Goal: Transaction & Acquisition: Purchase product/service

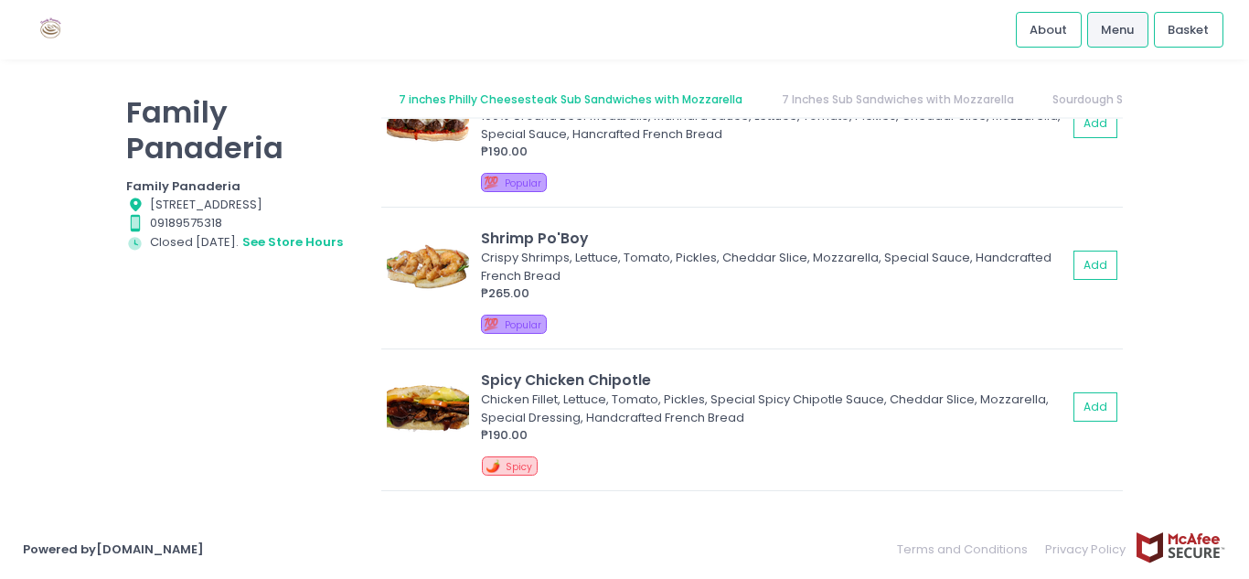
scroll to position [1221, 0]
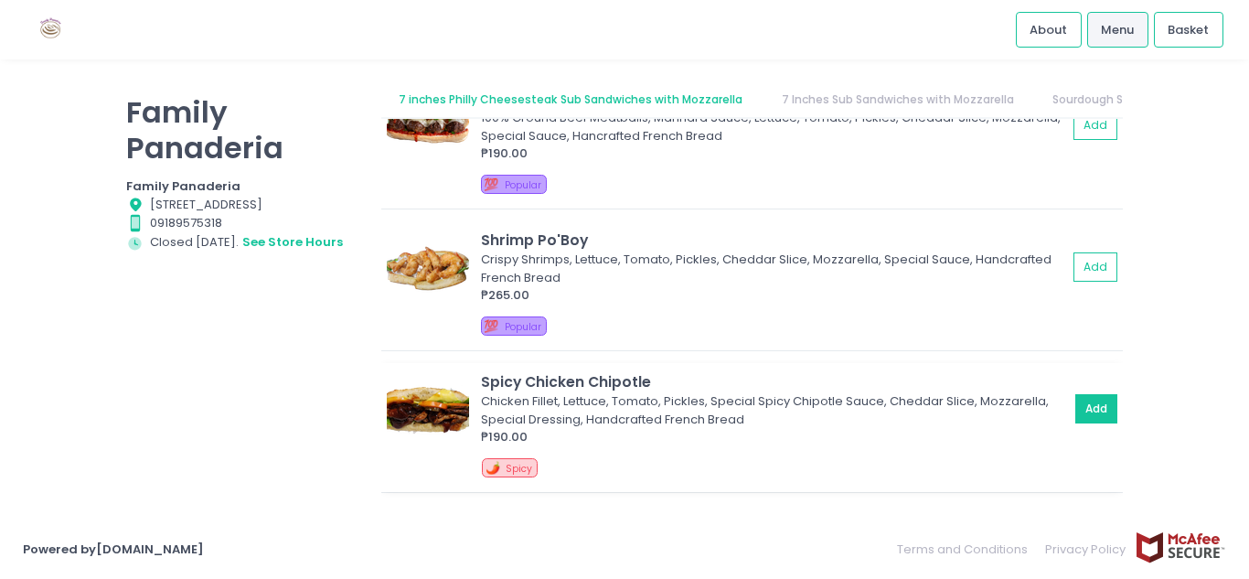
click at [1075, 404] on button "Add" at bounding box center [1096, 409] width 42 height 30
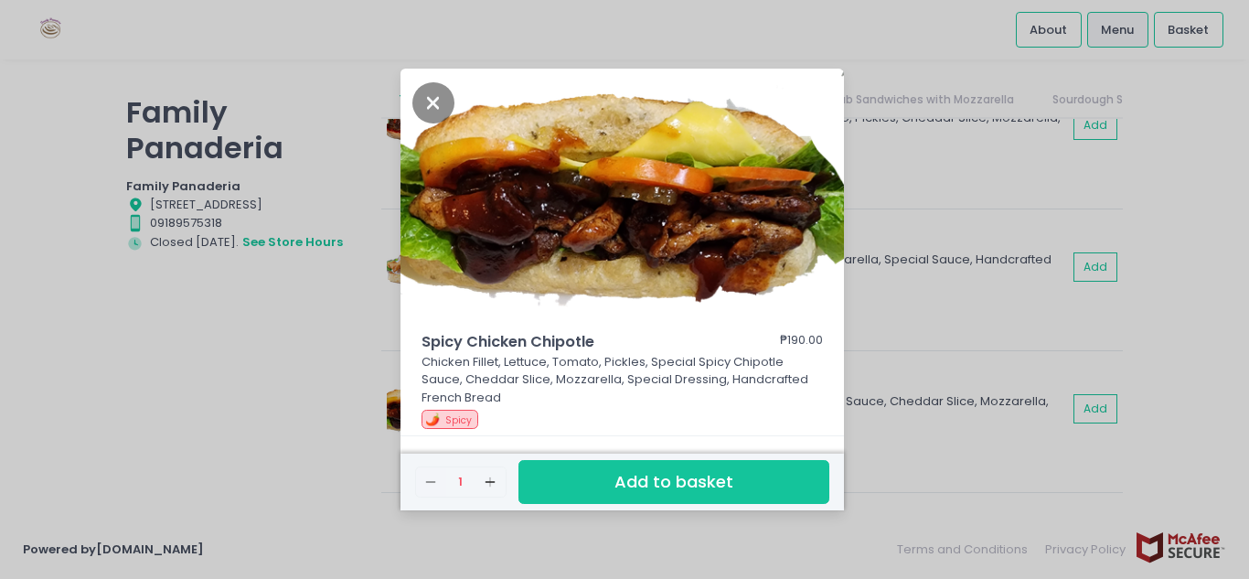
click at [763, 482] on button "Add to basket" at bounding box center [673, 482] width 311 height 45
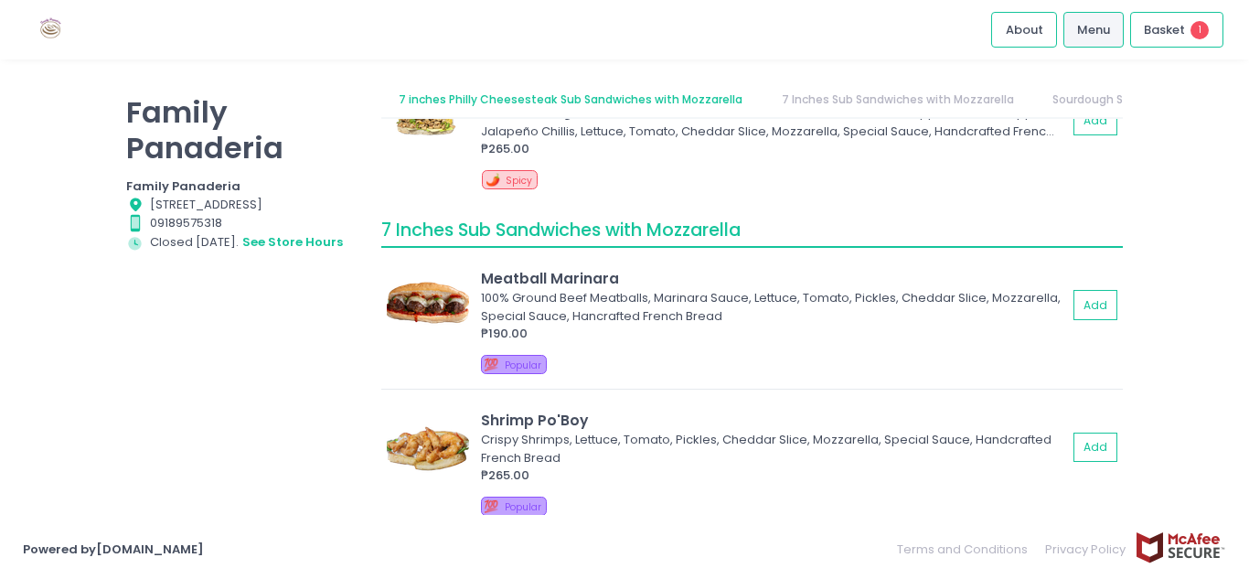
scroll to position [1038, 0]
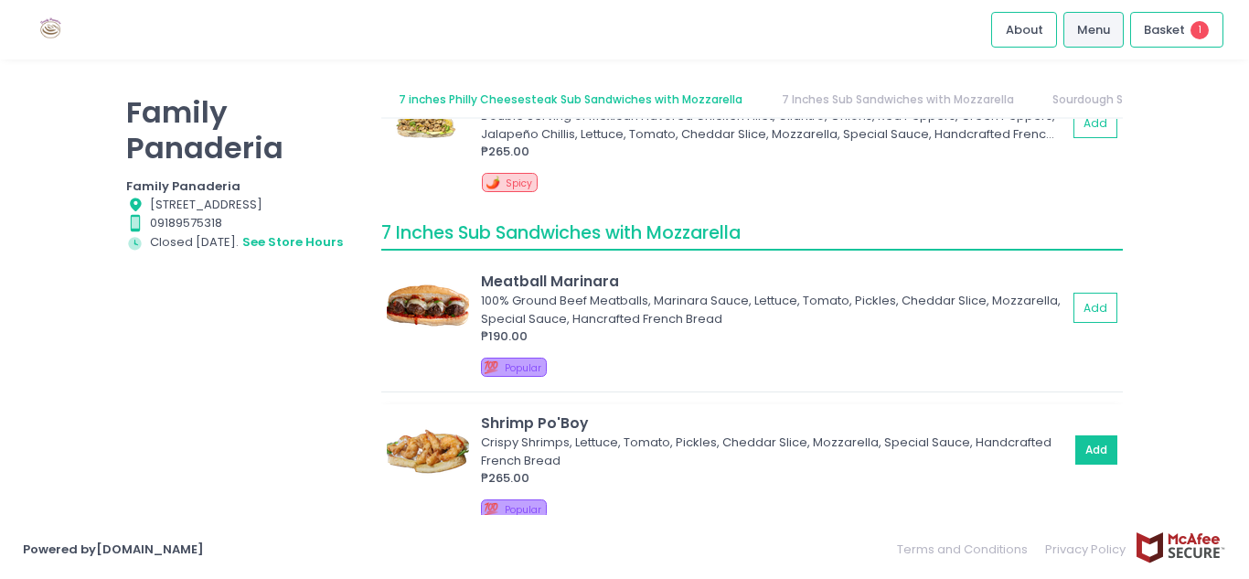
click at [1087, 447] on button "Add" at bounding box center [1096, 450] width 42 height 30
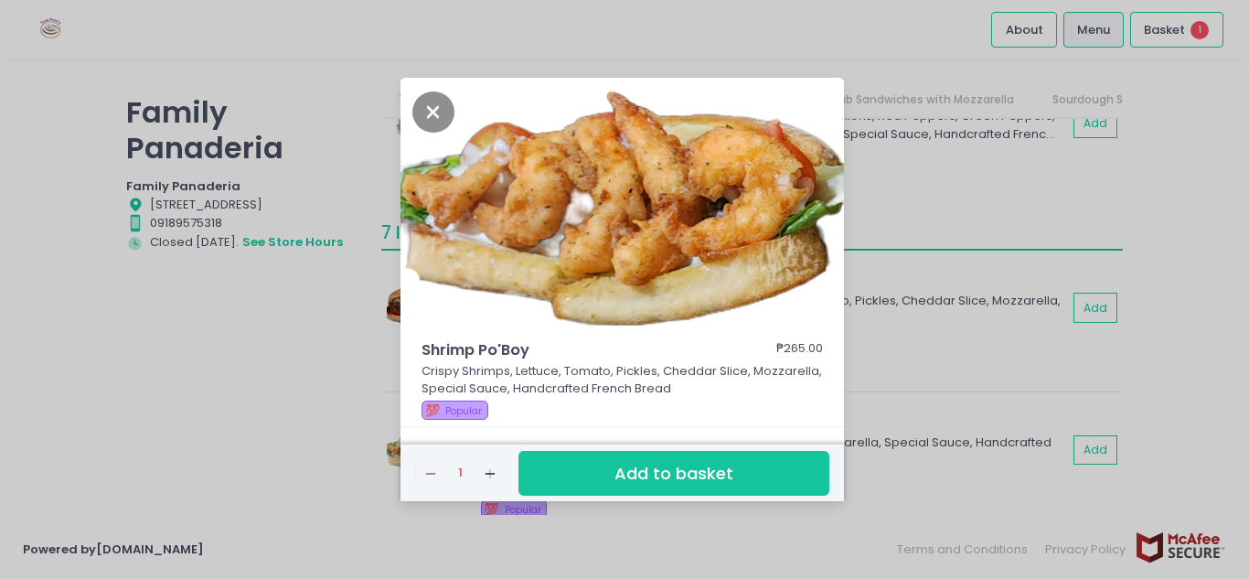
click at [705, 461] on button "Add to basket" at bounding box center [673, 473] width 311 height 45
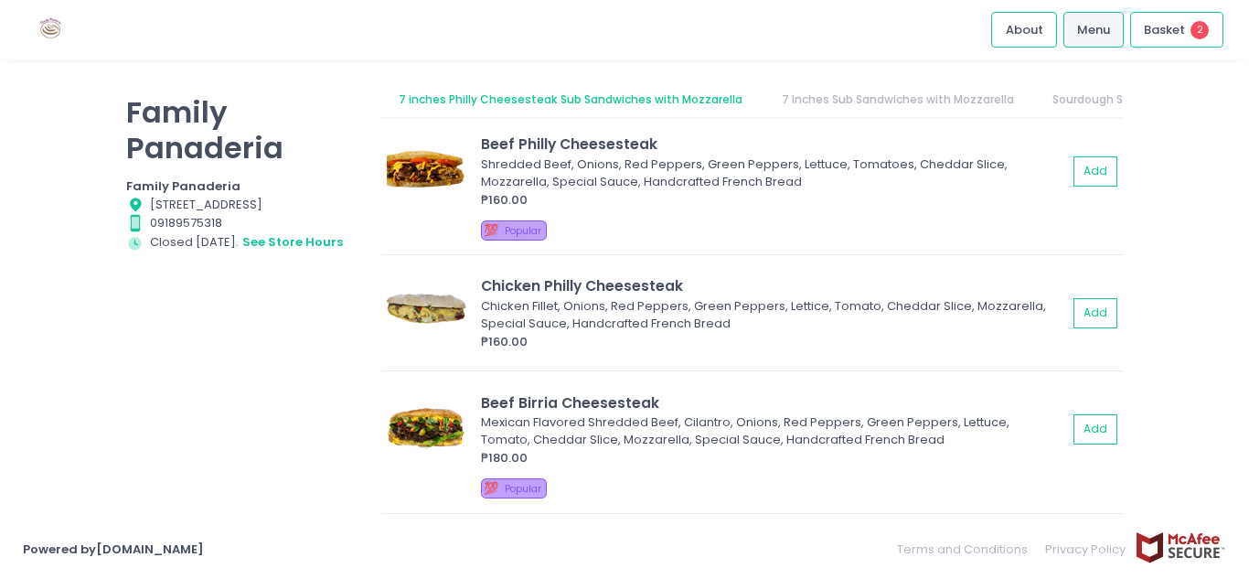
scroll to position [0, 0]
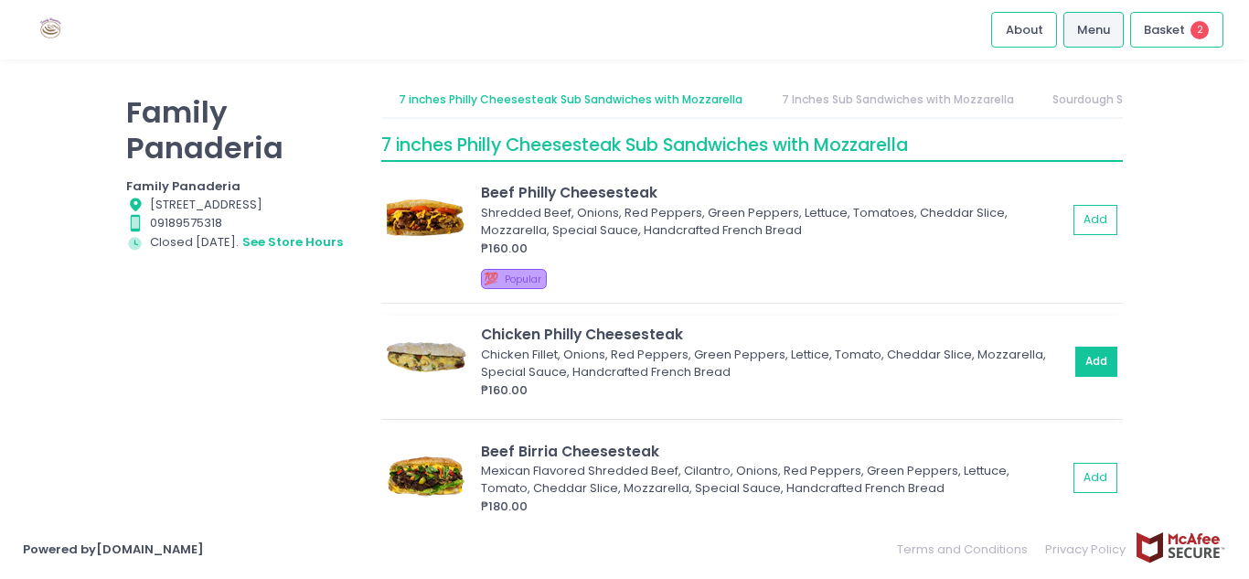
click at [1075, 363] on button "Add" at bounding box center [1096, 361] width 42 height 30
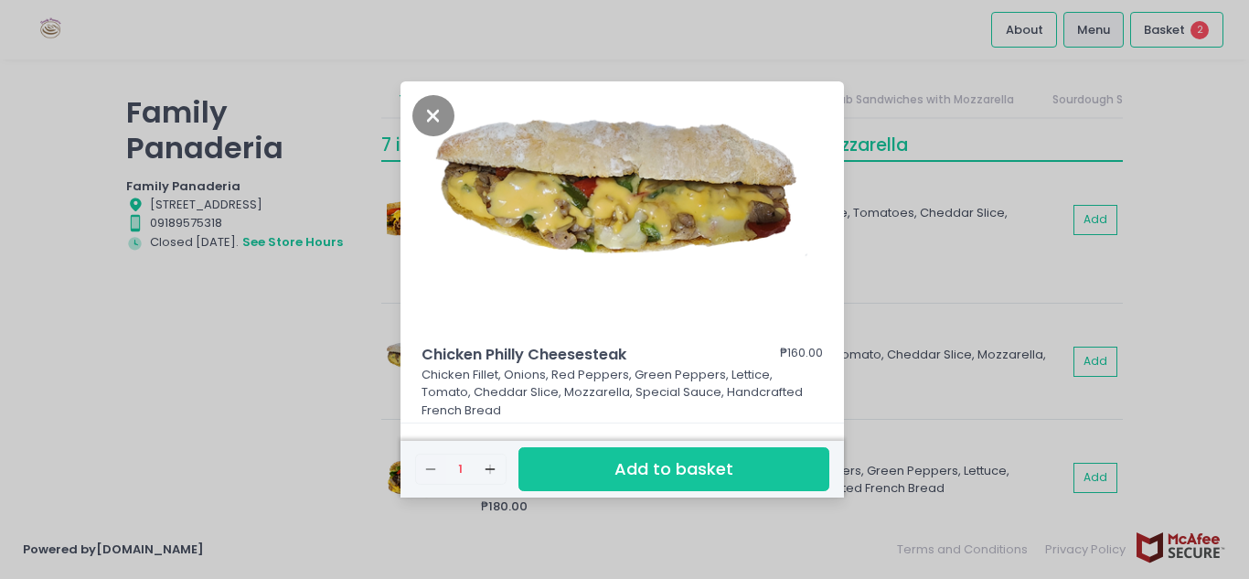
click at [785, 460] on button "Add to basket" at bounding box center [673, 469] width 311 height 45
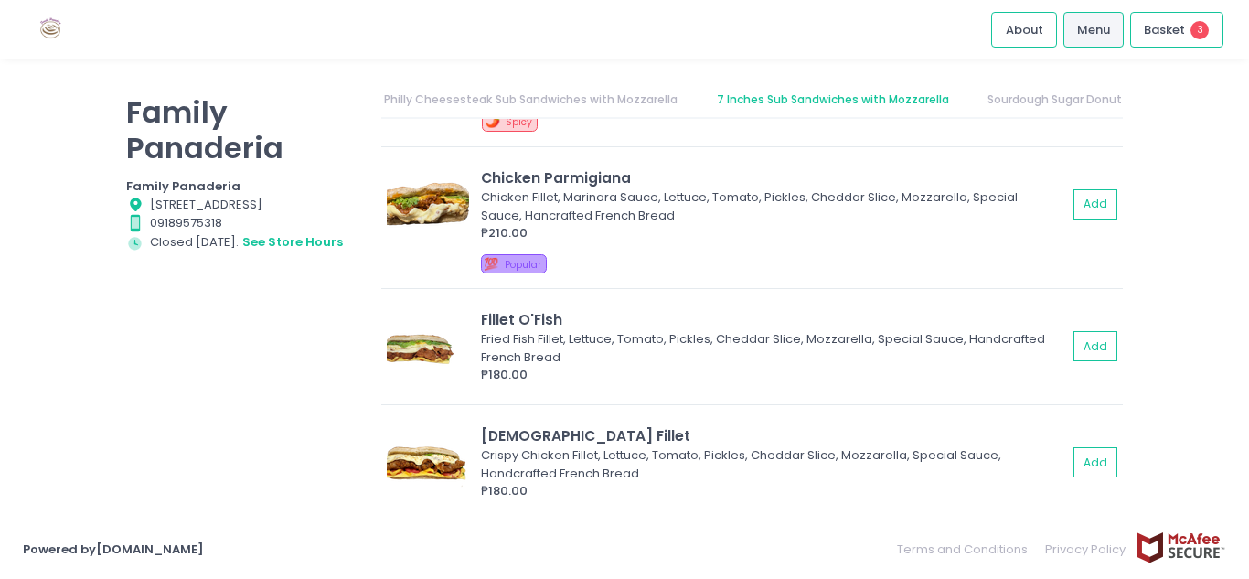
scroll to position [1554, 0]
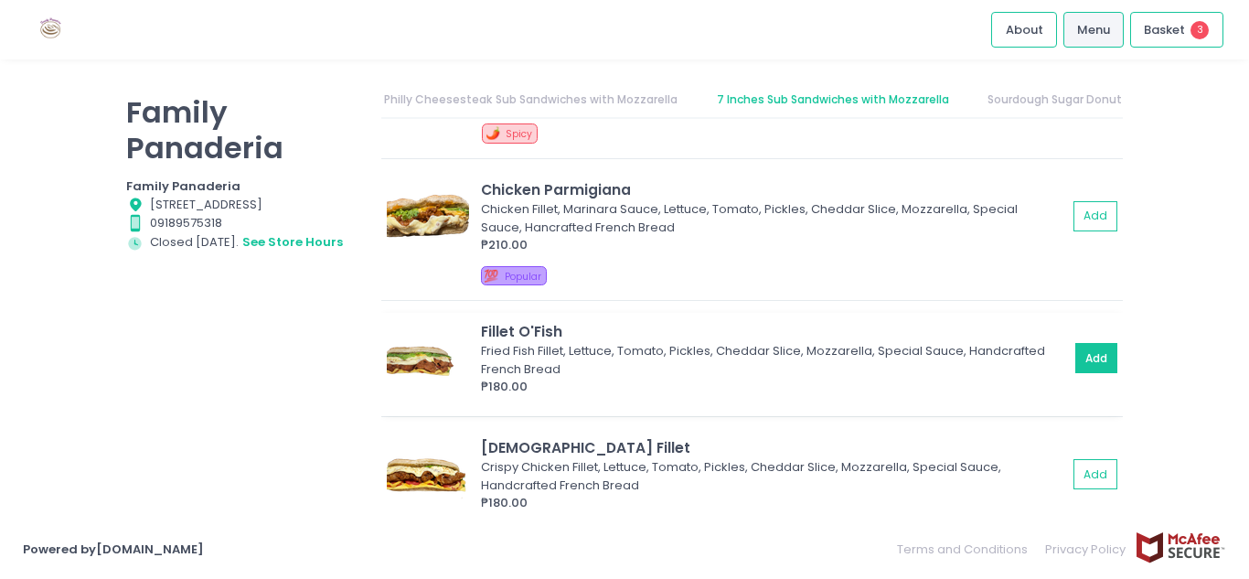
click at [1080, 357] on button "Add" at bounding box center [1096, 358] width 42 height 30
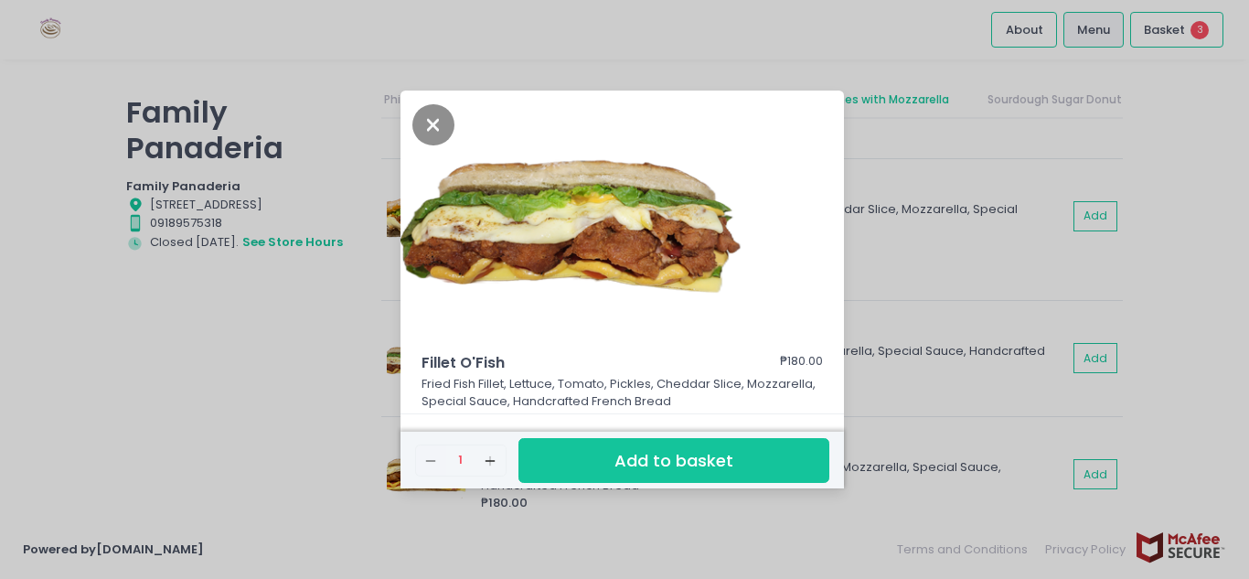
click at [754, 456] on button "Add to basket" at bounding box center [673, 460] width 311 height 45
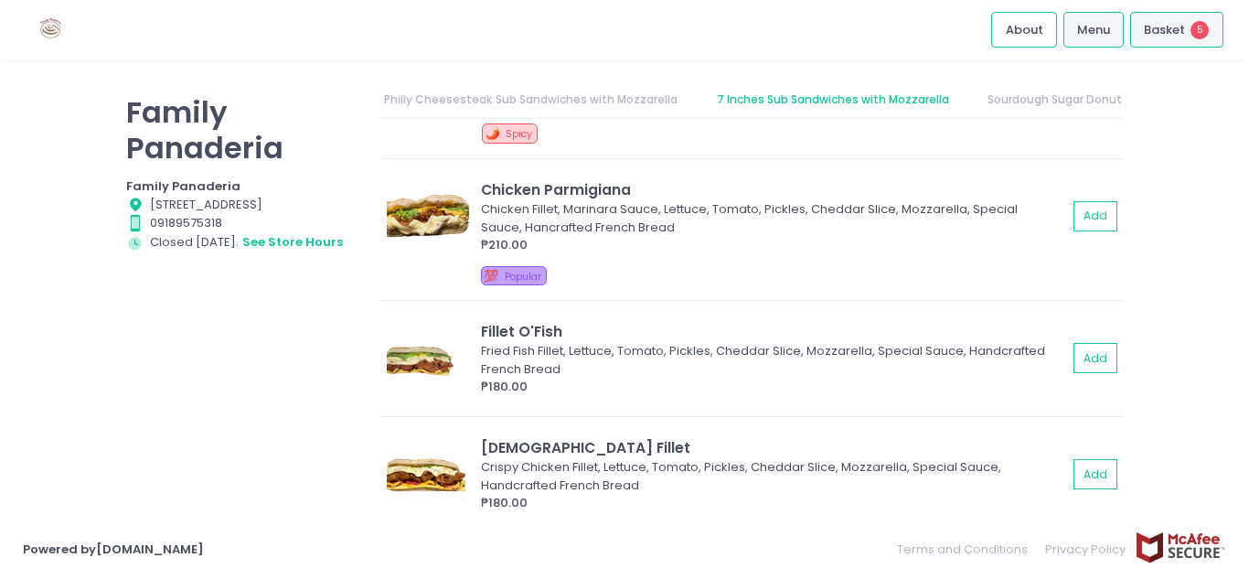
click at [1160, 31] on span "Basket" at bounding box center [1164, 30] width 41 height 18
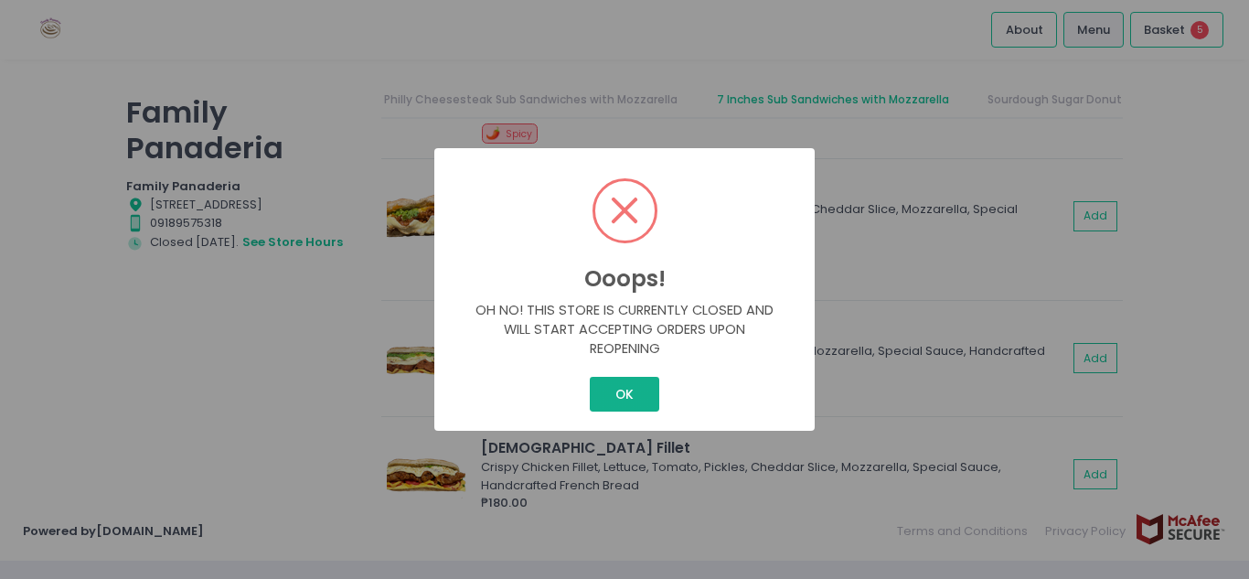
click at [639, 400] on button "OK" at bounding box center [624, 394] width 69 height 35
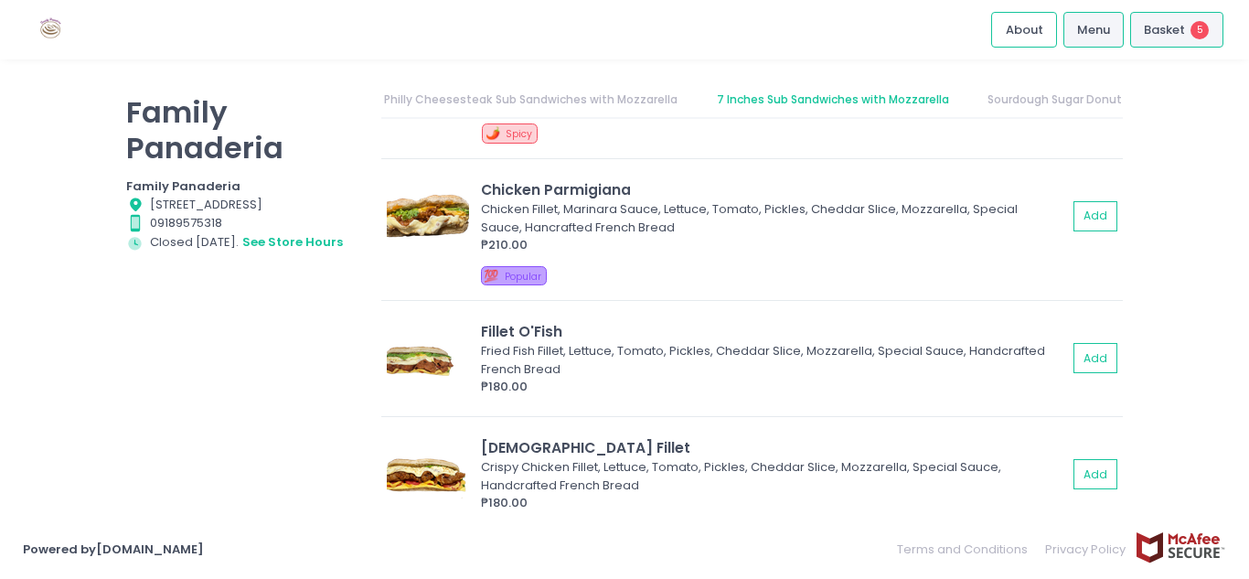
click at [1162, 28] on span "Basket" at bounding box center [1164, 30] width 41 height 18
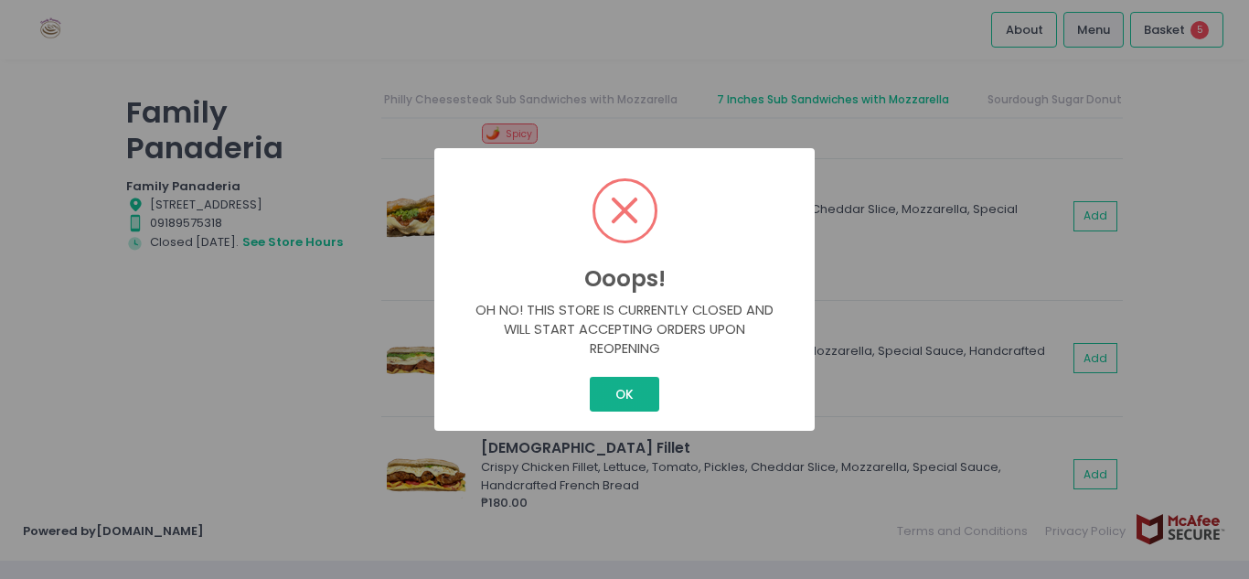
click at [634, 396] on button "OK" at bounding box center [624, 394] width 69 height 35
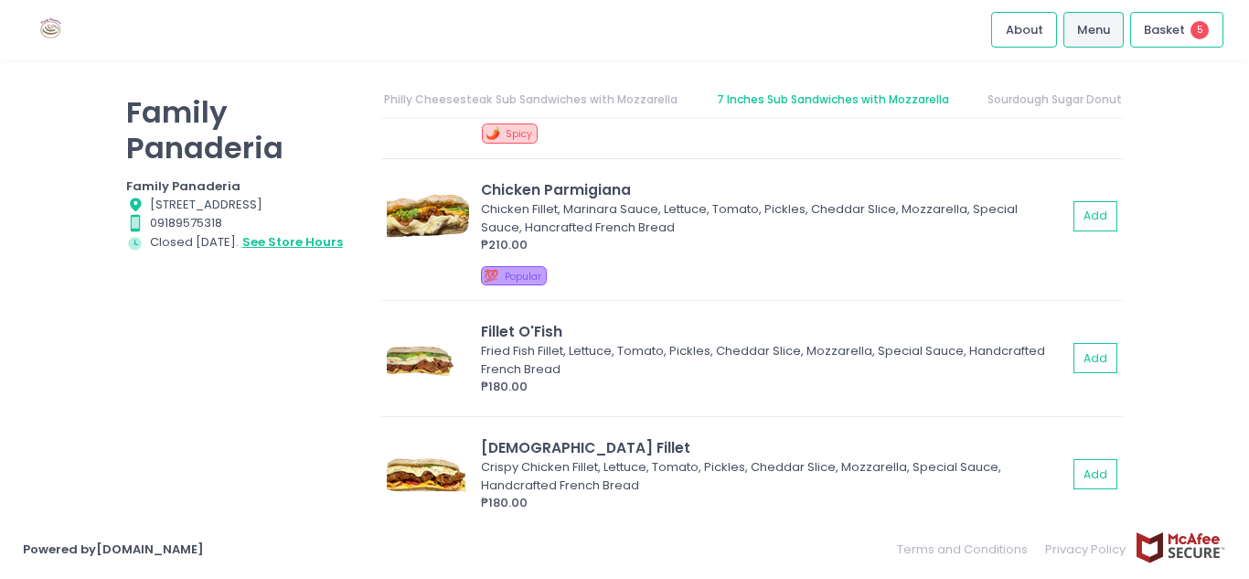
click at [303, 252] on button "see store hours" at bounding box center [292, 242] width 102 height 20
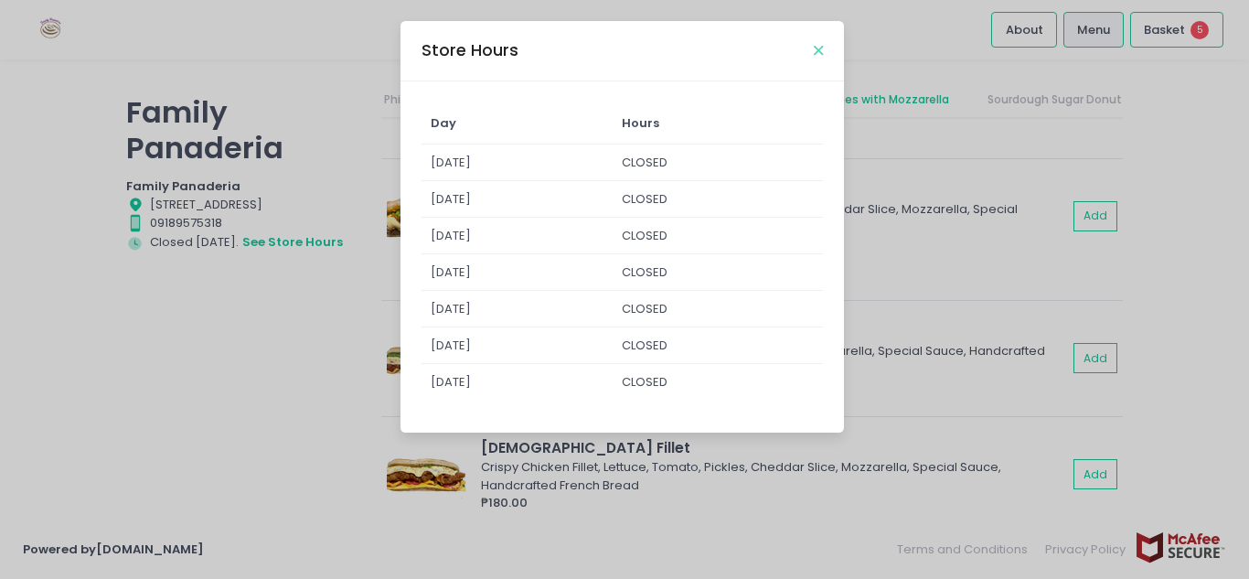
click at [823, 48] on button "Close" at bounding box center [818, 50] width 9 height 9
